Goal: Information Seeking & Learning: Learn about a topic

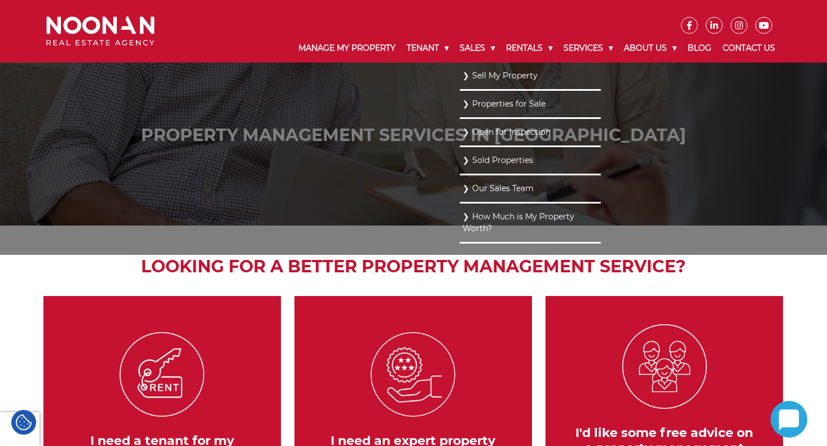
click at [476, 100] on link "Properties for Sale" at bounding box center [529, 103] width 135 height 15
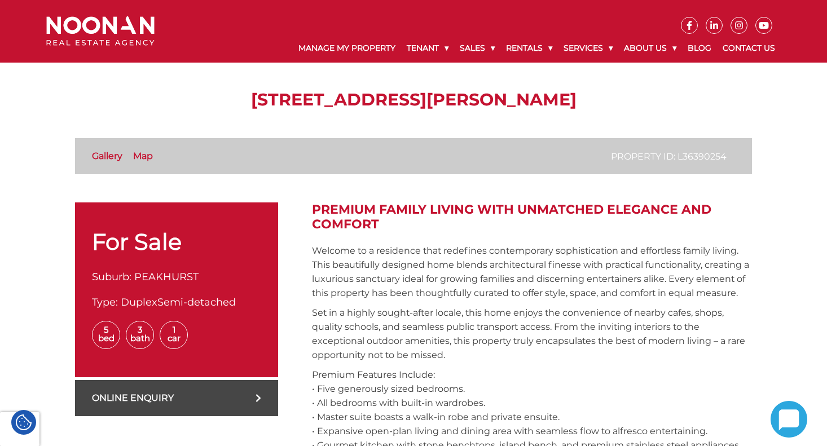
scroll to position [260, 0]
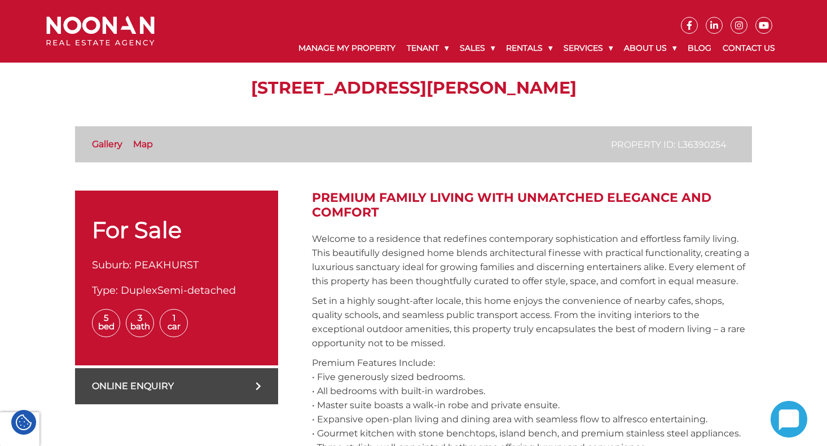
click at [174, 383] on link "Online Enquiry" at bounding box center [176, 386] width 203 height 36
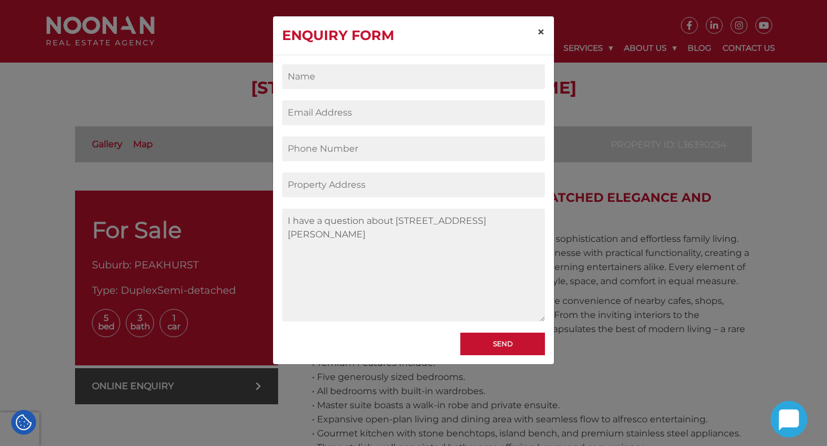
click at [541, 29] on span "×" at bounding box center [541, 32] width 8 height 16
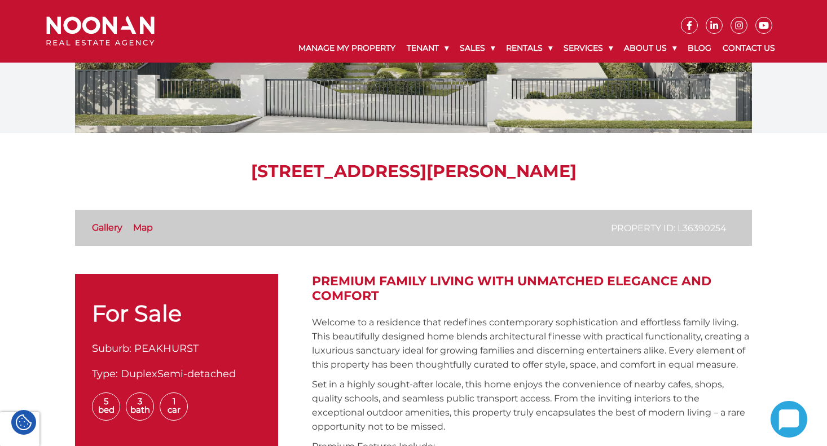
scroll to position [197, 0]
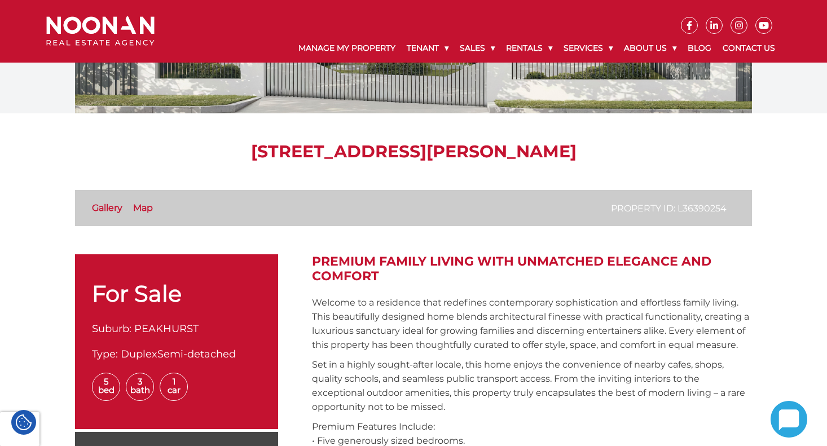
click at [145, 206] on link "Map" at bounding box center [143, 207] width 20 height 11
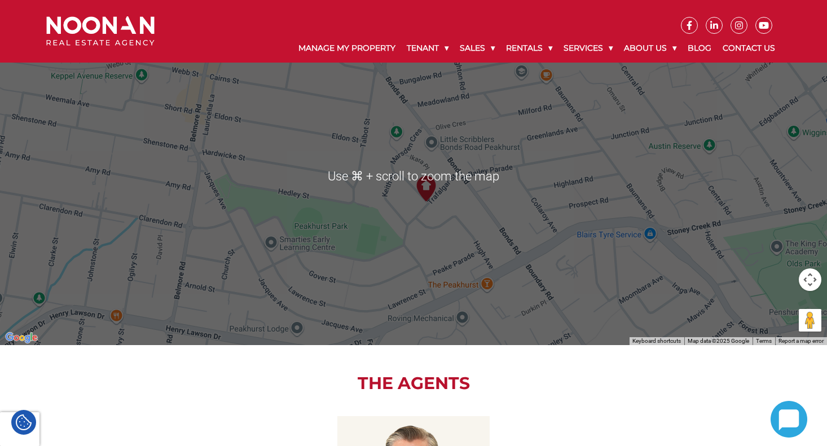
scroll to position [1248, 0]
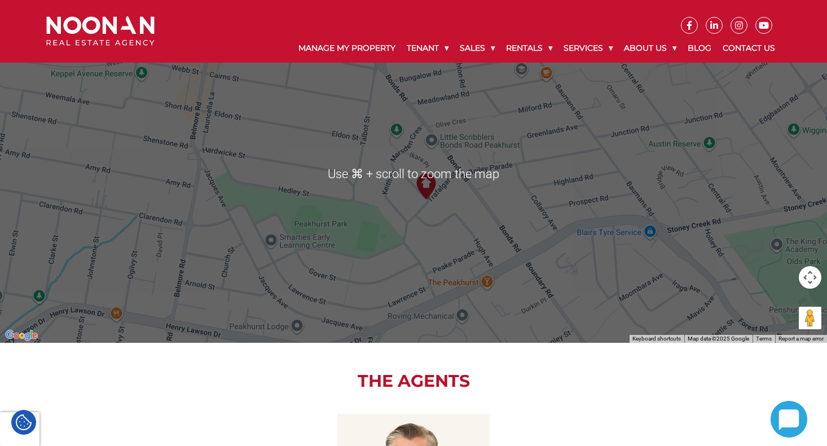
click at [428, 219] on div at bounding box center [413, 174] width 827 height 338
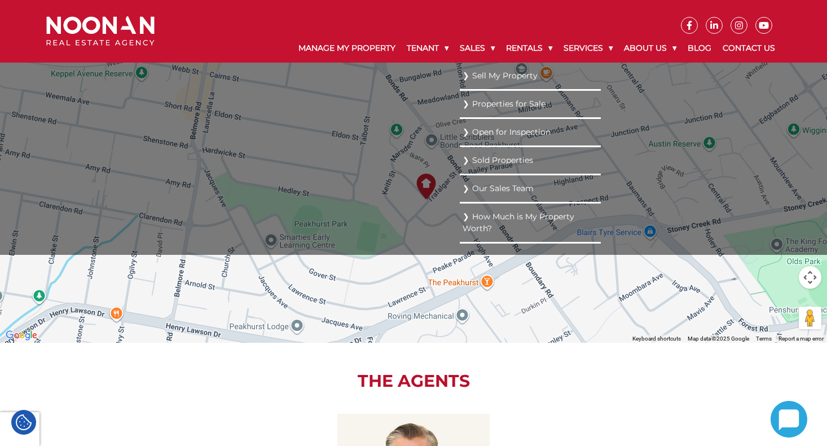
click at [477, 103] on link "Properties for Sale" at bounding box center [529, 103] width 135 height 15
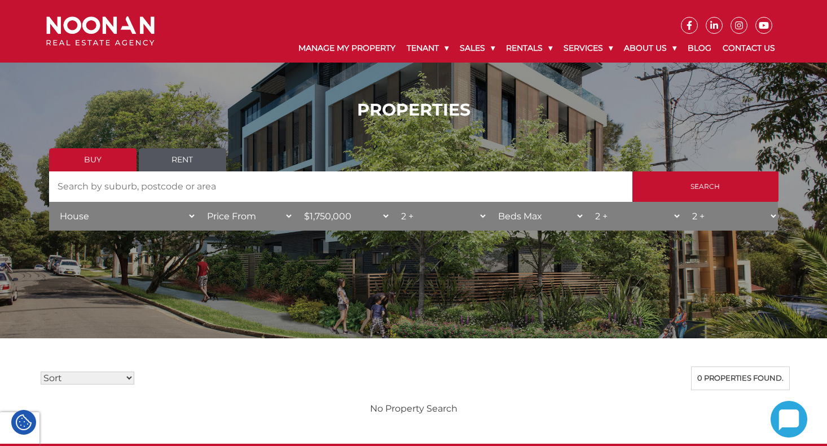
click at [81, 192] on input "Search by Address" at bounding box center [340, 186] width 583 height 30
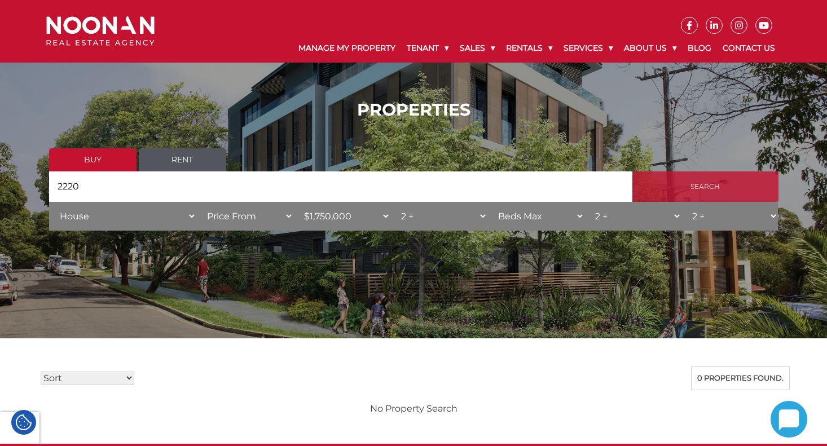
type input "2220"
click at [665, 195] on input "Search" at bounding box center [705, 186] width 146 height 30
